Goal: Complete application form: Complete application form

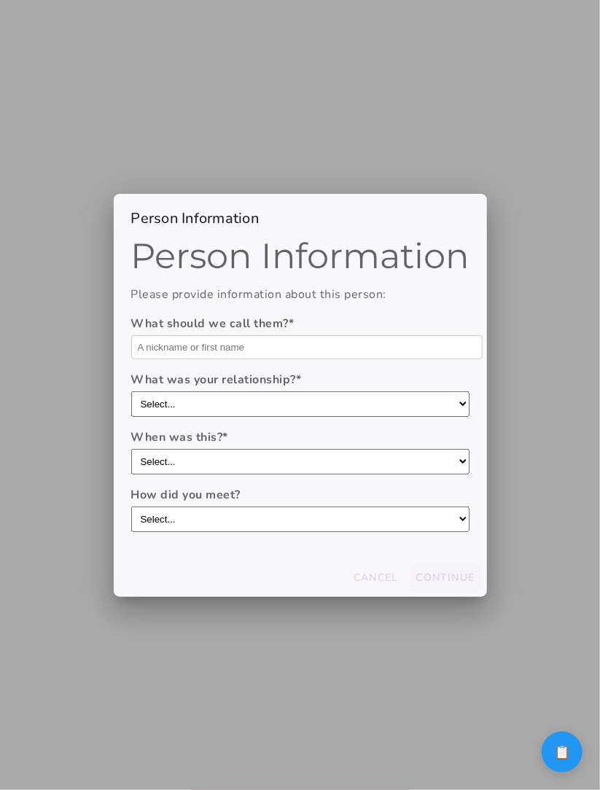
click at [397, 525] on select "Select... through friends dating app at work/school at a party/event online com…" at bounding box center [300, 518] width 338 height 25
select select "dating app"
click at [131, 506] on select "Select... through friends dating app at work/school at a party/event online com…" at bounding box center [300, 518] width 338 height 25
click at [375, 462] on select "Select... within the last year 1-[DATE] 3-[DATE] 5-[DATE] more than [DATE]" at bounding box center [300, 461] width 338 height 25
select select "3-[DATE]"
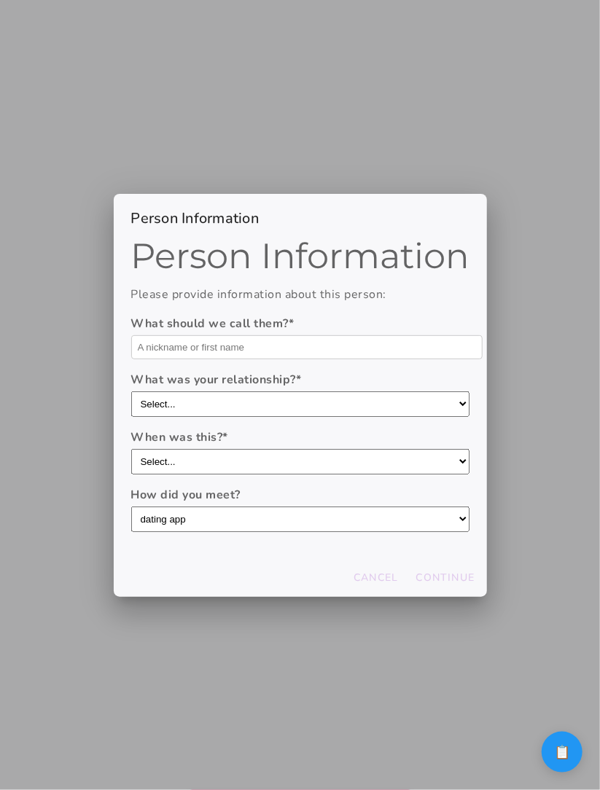
click at [131, 449] on select "Select... within the last year 1-[DATE] 3-[DATE] 5-[DATE] more than [DATE]" at bounding box center [300, 461] width 338 height 25
click at [0, 0] on slot "Continue" at bounding box center [0, 0] width 0 height 0
click at [355, 412] on select "Select... boyfriend/girlfriend casual dating hookup partner friend with benefit…" at bounding box center [300, 403] width 338 height 25
select select "casual dating"
click at [131, 393] on select "Select... boyfriend/girlfriend casual dating hookup partner friend with benefit…" at bounding box center [300, 403] width 338 height 25
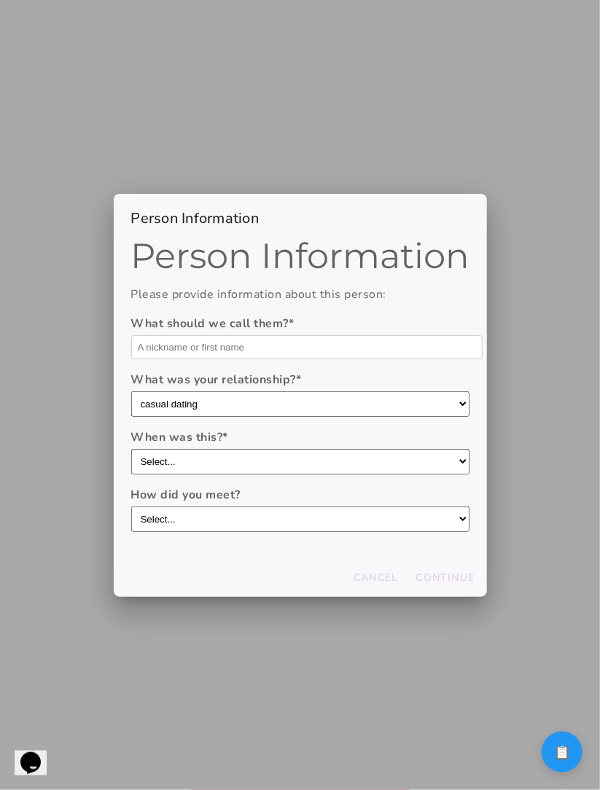
click at [342, 463] on select "Select... within the last year 1-3 years ago 3-5 years ago 5-10 years ago more …" at bounding box center [300, 461] width 338 height 25
select select "3-[DATE]"
click at [131, 449] on select "Select... within the last year 1-3 years ago 3-5 years ago 5-10 years ago more …" at bounding box center [300, 461] width 338 height 25
click at [0, 0] on slot "Continue" at bounding box center [0, 0] width 0 height 0
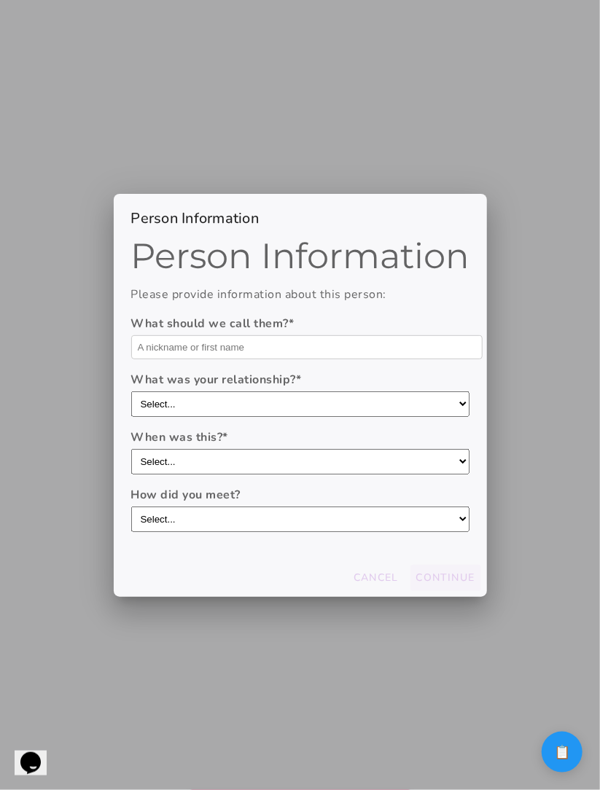
click at [318, 399] on select "Select... boyfriend/girlfriend casual dating hookup partner friend with benefit…" at bounding box center [300, 403] width 338 height 25
select select "hookup partner"
click at [131, 393] on select "Select... boyfriend/girlfriend casual dating hookup partner friend with benefit…" at bounding box center [300, 403] width 338 height 25
click at [317, 447] on div "When was this? * Select... within the last year 1-3 years ago 3-5 years ago 5-1…" at bounding box center [300, 451] width 338 height 46
click at [317, 463] on select "Select... within the last year 1-3 years ago 3-5 years ago 5-10 years ago more …" at bounding box center [300, 461] width 338 height 25
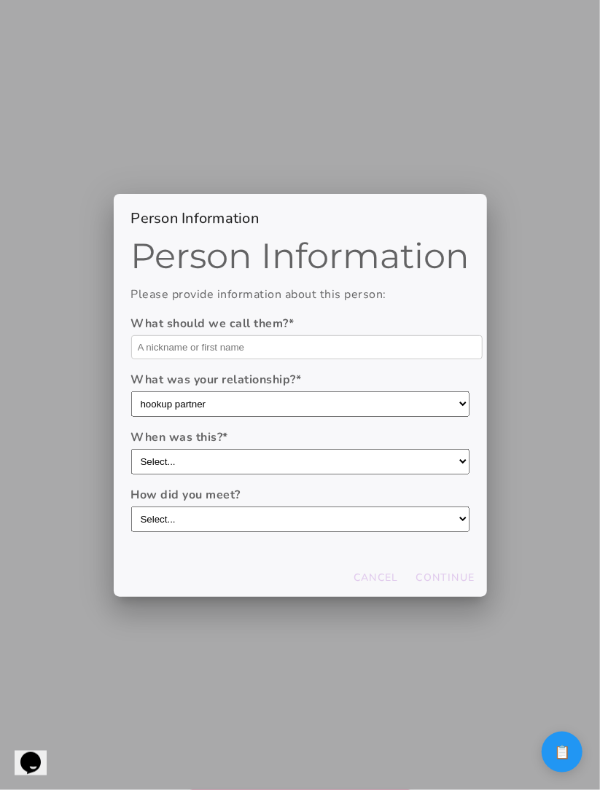
select select "3-5 years ago"
click at [131, 449] on select "Select... within the last year 1-3 years ago 3-5 years ago 5-10 years ago more …" at bounding box center [300, 461] width 338 height 25
click at [0, 0] on slot "Continue" at bounding box center [0, 0] width 0 height 0
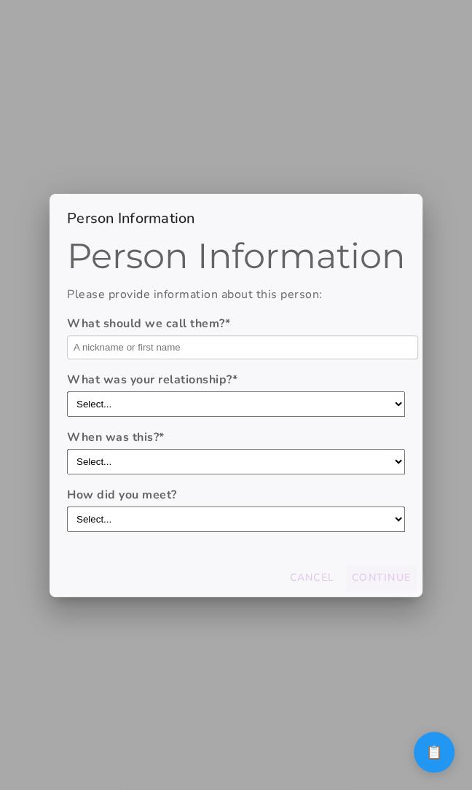
click at [304, 524] on select "Select... through friends dating app at work/school at a party/event online com…" at bounding box center [236, 518] width 338 height 25
select select "through friends"
click at [67, 506] on select "Select... through friends dating app at work/school at a party/event online com…" at bounding box center [236, 518] width 338 height 25
click at [0, 0] on slot "Continue" at bounding box center [0, 0] width 0 height 0
drag, startPoint x: 286, startPoint y: 474, endPoint x: 286, endPoint y: 485, distance: 10.9
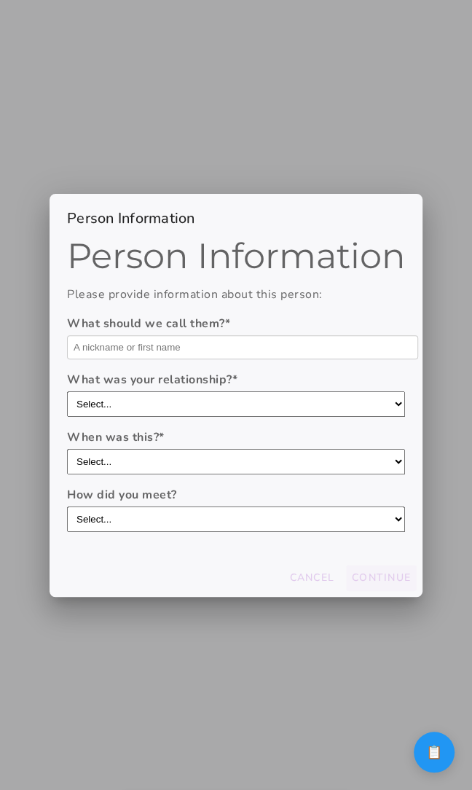
click at [286, 486] on form "What should we call them? * What was your relationship? * Select... boyfriend/g…" at bounding box center [236, 423] width 338 height 217
click at [254, 398] on select "Select... boyfriend/girlfriend casual dating hookup partner friend with benefit…" at bounding box center [236, 403] width 338 height 25
select select "boyfriend/girlfriend"
click at [67, 393] on select "Select... boyfriend/girlfriend casual dating hookup partner friend with benefit…" at bounding box center [236, 403] width 338 height 25
click at [0, 0] on slot "Continue" at bounding box center [0, 0] width 0 height 0
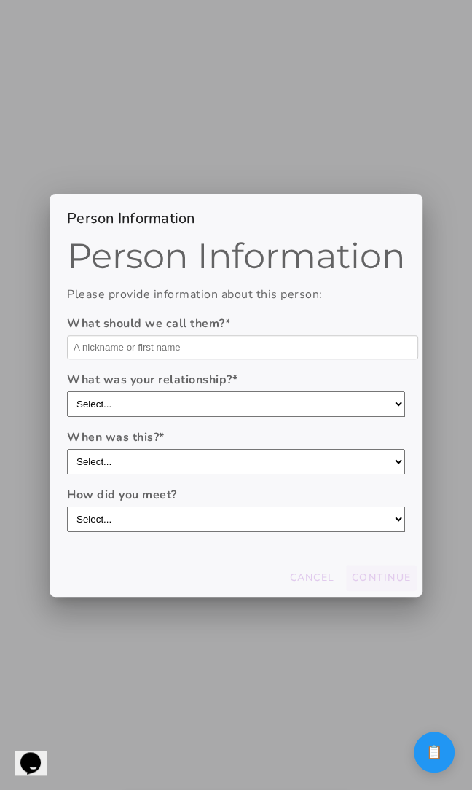
click at [280, 409] on select "Select... boyfriend/girlfriend casual dating hookup partner friend with benefit…" at bounding box center [236, 403] width 338 height 25
select select "friend with benefits"
click at [67, 393] on select "Select... boyfriend/girlfriend casual dating hookup partner friend with benefit…" at bounding box center [236, 403] width 338 height 25
click at [0, 0] on slot "Continue" at bounding box center [0, 0] width 0 height 0
click at [193, 407] on select "Select... boyfriend/girlfriend casual dating hookup partner friend with benefit…" at bounding box center [236, 403] width 338 height 25
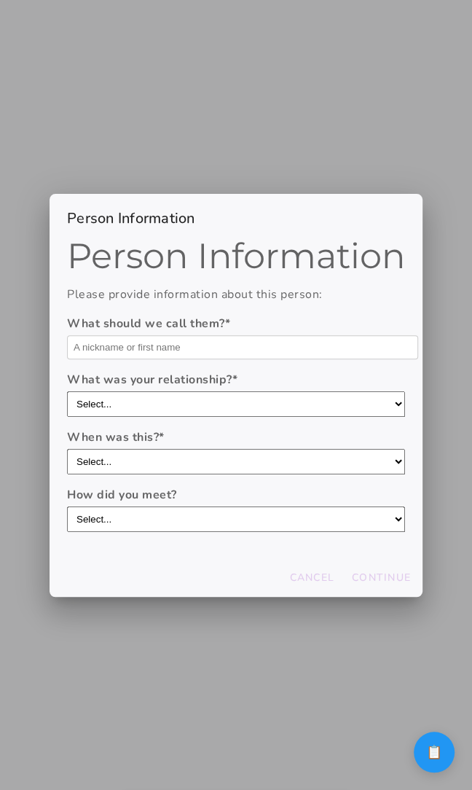
click at [67, 393] on select "Select... boyfriend/girlfriend casual dating hookup partner friend with benefit…" at bounding box center [236, 403] width 338 height 25
click at [200, 456] on select "Select... within the last year 1-3 years ago 3-5 years ago 5-10 years ago more …" at bounding box center [236, 461] width 338 height 25
select select "within the last year"
click at [67, 449] on select "Select... within the last year 1-3 years ago 3-5 years ago 5-10 years ago more …" at bounding box center [236, 461] width 338 height 25
click at [211, 408] on select "Select... boyfriend/girlfriend casual dating hookup partner friend with benefit…" at bounding box center [236, 403] width 338 height 25
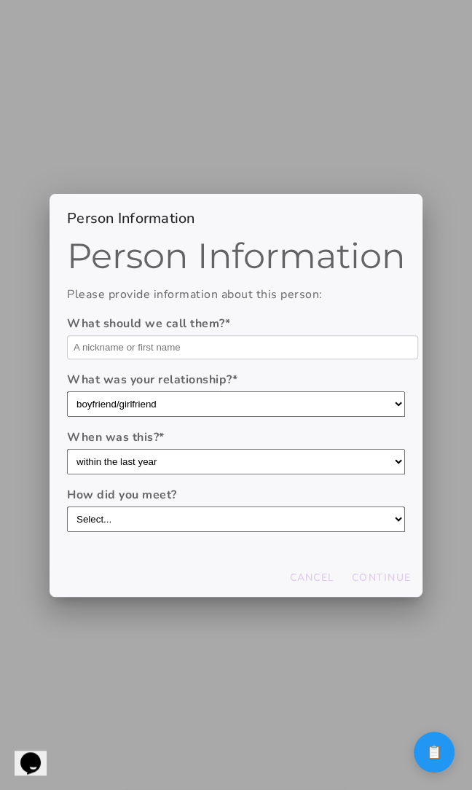
select select "boyfriend/girlfriend"
click at [67, 393] on select "Select... boyfriend/girlfriend casual dating hookup partner friend with benefit…" at bounding box center [236, 403] width 338 height 25
click at [248, 529] on select "Select... through friends dating app at work/school at a party/event online com…" at bounding box center [236, 518] width 338 height 25
select select "dating app"
click at [67, 506] on select "Select... through friends dating app at work/school at a party/event online com…" at bounding box center [236, 518] width 338 height 25
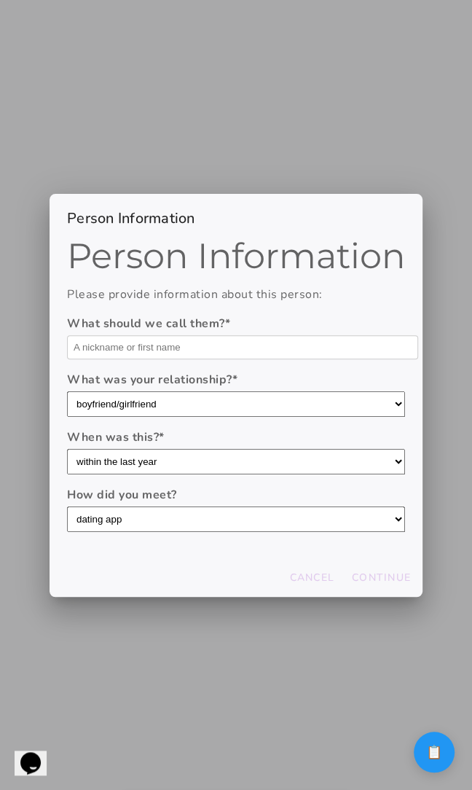
click at [377, 584] on button "Continue" at bounding box center [381, 578] width 71 height 26
click at [299, 482] on form "What should we call them? * What was your relationship? * Select... boyfriend/g…" at bounding box center [236, 423] width 338 height 217
click at [299, 508] on select "Select... through friends dating app at work/school at a party/event online com…" at bounding box center [236, 518] width 338 height 25
select select "through friends"
click at [67, 506] on select "Select... through friends dating app at work/school at a party/event online com…" at bounding box center [236, 518] width 338 height 25
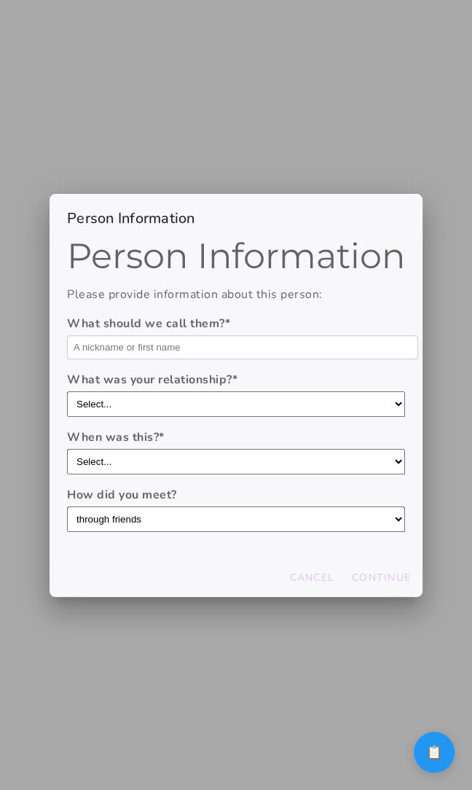
click at [0, 0] on slot "Continue" at bounding box center [0, 0] width 0 height 0
click at [337, 405] on select "Select... boyfriend/girlfriend casual dating hookup partner friend with benefit…" at bounding box center [236, 403] width 338 height 25
select select "casual dating"
click at [67, 393] on select "Select... boyfriend/girlfriend casual dating hookup partner friend with benefit…" at bounding box center [236, 403] width 338 height 25
click at [0, 0] on slot "Continue" at bounding box center [0, 0] width 0 height 0
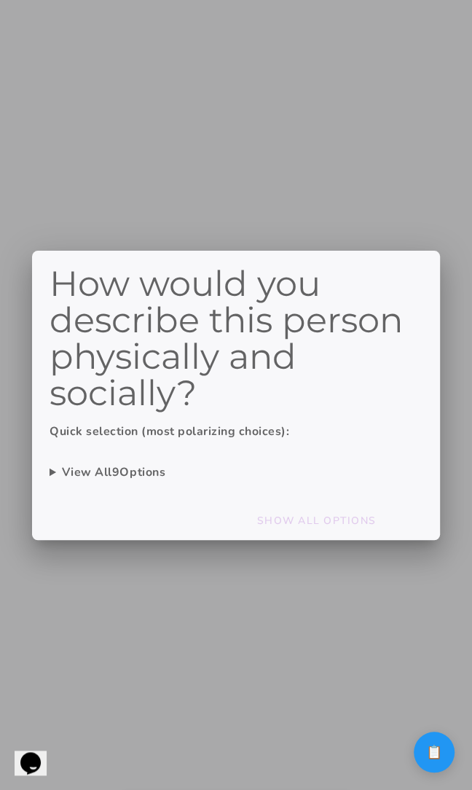
click at [72, 470] on summary "View All 9 Options" at bounding box center [236, 471] width 373 height 17
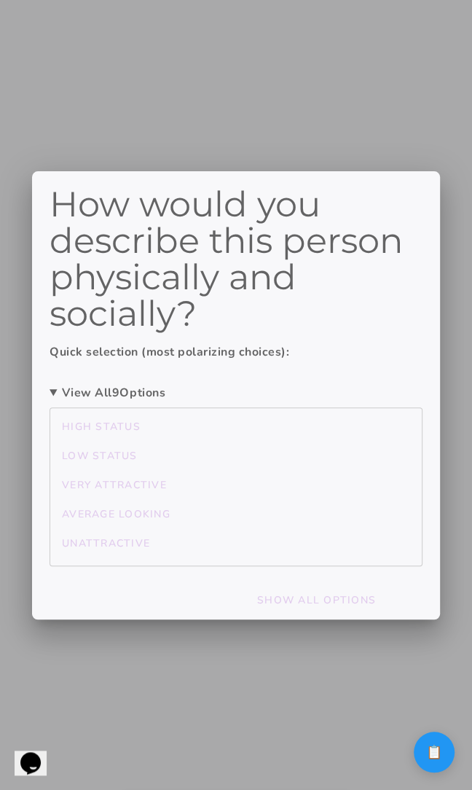
click at [93, 388] on summary "View All 9 Options" at bounding box center [236, 392] width 373 height 17
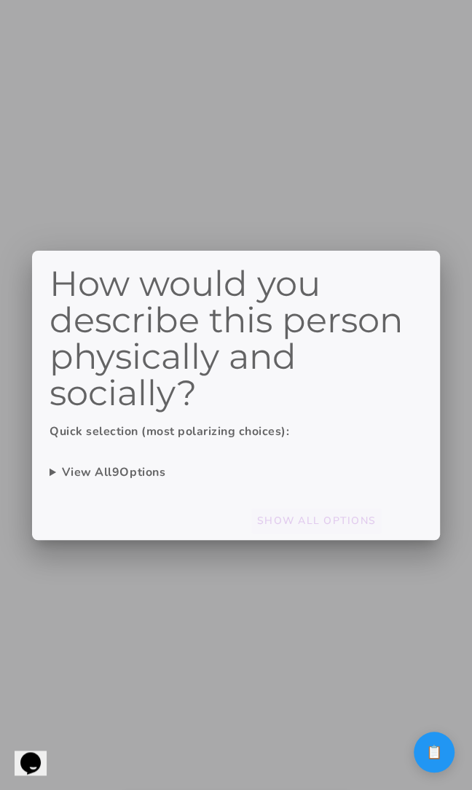
click at [0, 0] on slot "Show All Options" at bounding box center [0, 0] width 0 height 0
click at [337, 581] on div at bounding box center [236, 395] width 472 height 790
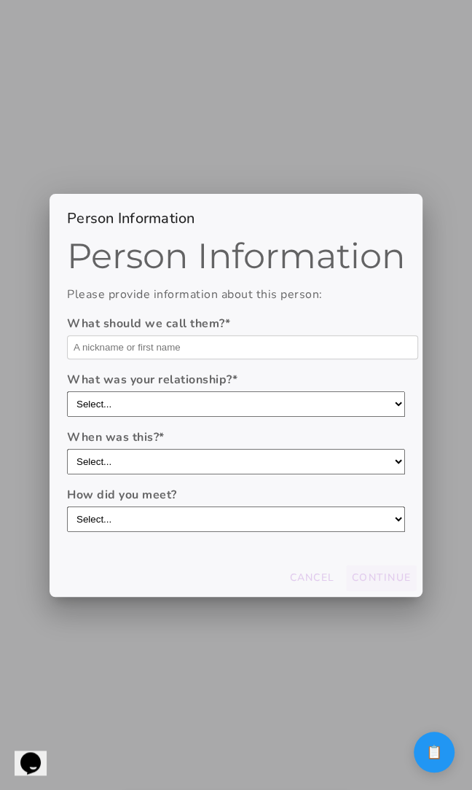
click at [237, 411] on select "Select... boyfriend/girlfriend casual dating hookup partner friend with benefit…" at bounding box center [236, 403] width 338 height 25
select select "hookup partner"
click at [67, 393] on select "Select... boyfriend/girlfriend casual dating hookup partner friend with benefit…" at bounding box center [236, 403] width 338 height 25
click at [237, 497] on label "How did you meet?" at bounding box center [236, 494] width 338 height 17
click at [237, 506] on select "Select... through friends dating app at work/school at a party/event online com…" at bounding box center [236, 518] width 338 height 25
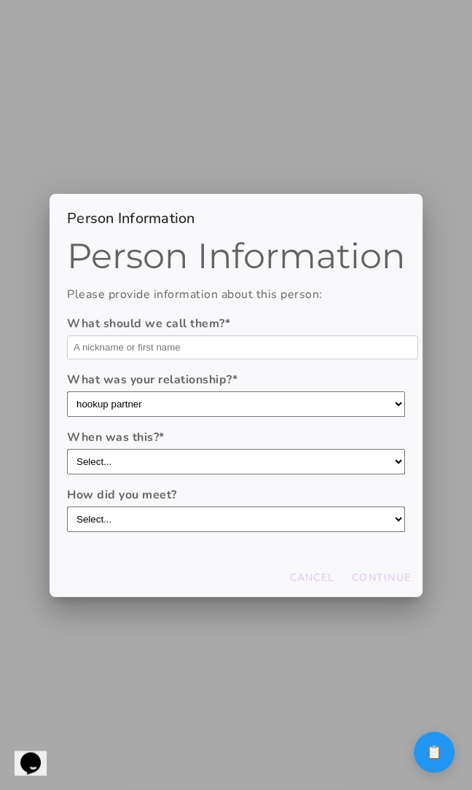
click at [237, 468] on select "Select... within the last year 1-3 years ago 3-5 years ago 5-10 years ago more …" at bounding box center [236, 461] width 338 height 25
click at [67, 449] on select "Select... within the last year 1-3 years ago 3-5 years ago 5-10 years ago more …" at bounding box center [236, 461] width 338 height 25
click at [238, 483] on form "What should we call them? * What was your relationship? * Select... boyfriend/g…" at bounding box center [236, 423] width 338 height 217
click at [240, 463] on select "Select... within the last year 1-3 years ago 3-5 years ago 5-10 years ago more …" at bounding box center [236, 461] width 338 height 25
select select "within the last year"
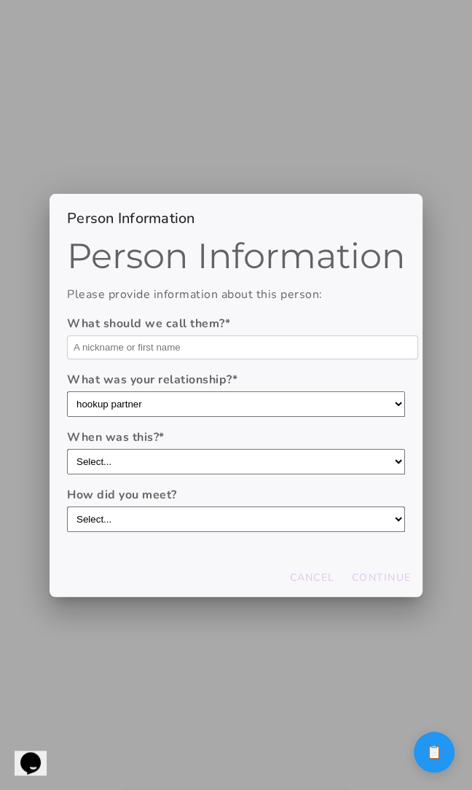
click at [67, 449] on select "Select... within the last year 1-3 years ago 3-5 years ago 5-10 years ago more …" at bounding box center [236, 461] width 338 height 25
click at [0, 0] on slot "Continue" at bounding box center [0, 0] width 0 height 0
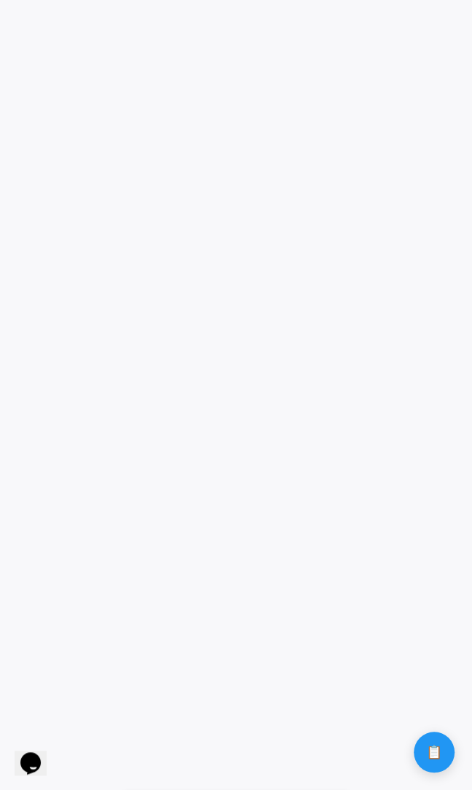
scroll to position [310, 0]
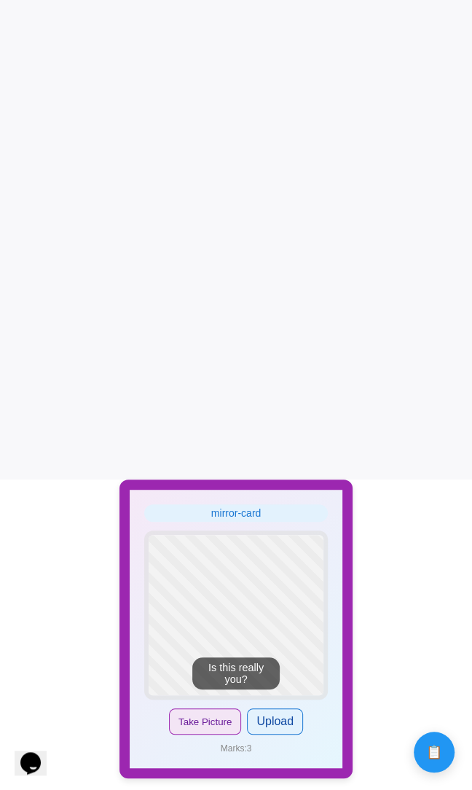
click at [244, 621] on div "No image selected" at bounding box center [236, 615] width 175 height 160
click at [278, 724] on label "Upload" at bounding box center [275, 721] width 56 height 26
click at [0, 0] on input "Upload" at bounding box center [0, 0] width 0 height 0
click at [191, 723] on button "Take Picture" at bounding box center [205, 721] width 72 height 26
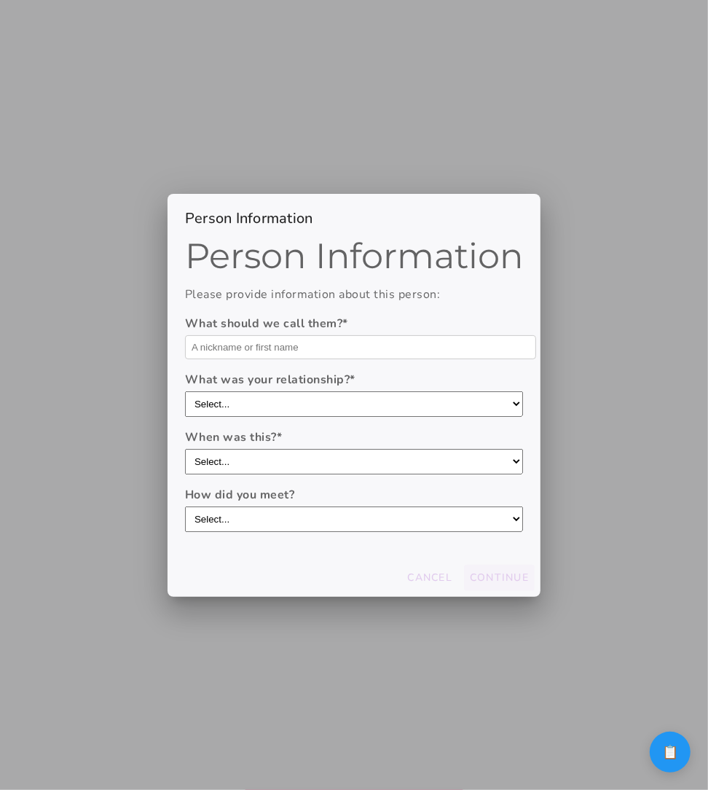
click at [477, 409] on select "Select... boyfriend/girlfriend casual dating hookup partner friend with benefit…" at bounding box center [354, 403] width 338 height 25
select select "casual dating"
click at [185, 393] on select "Select... boyfriend/girlfriend casual dating hookup partner friend with benefit…" at bounding box center [354, 403] width 338 height 25
click at [518, 565] on button "Continue" at bounding box center [499, 578] width 71 height 26
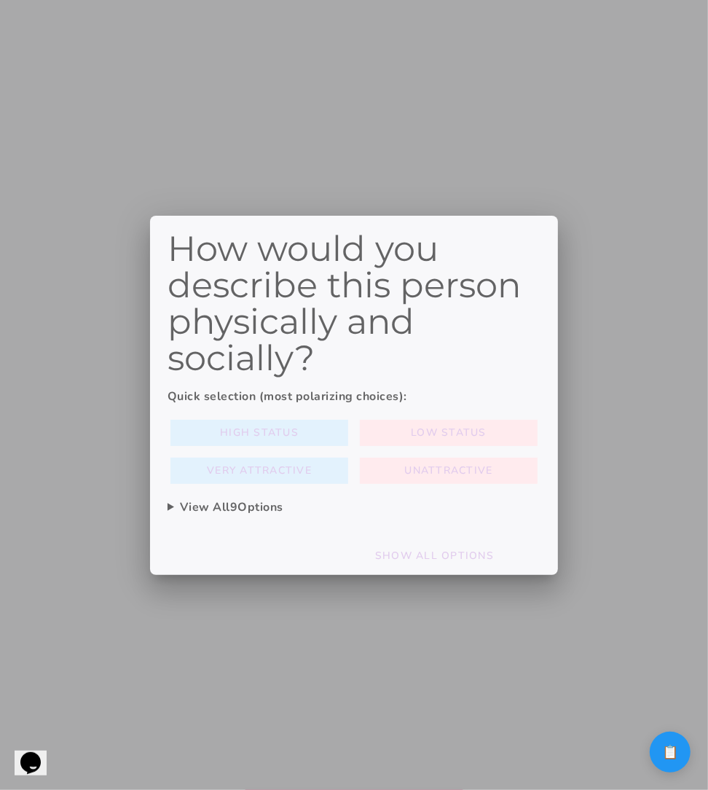
click at [573, 50] on div at bounding box center [354, 395] width 708 height 790
